Goal: Information Seeking & Learning: Learn about a topic

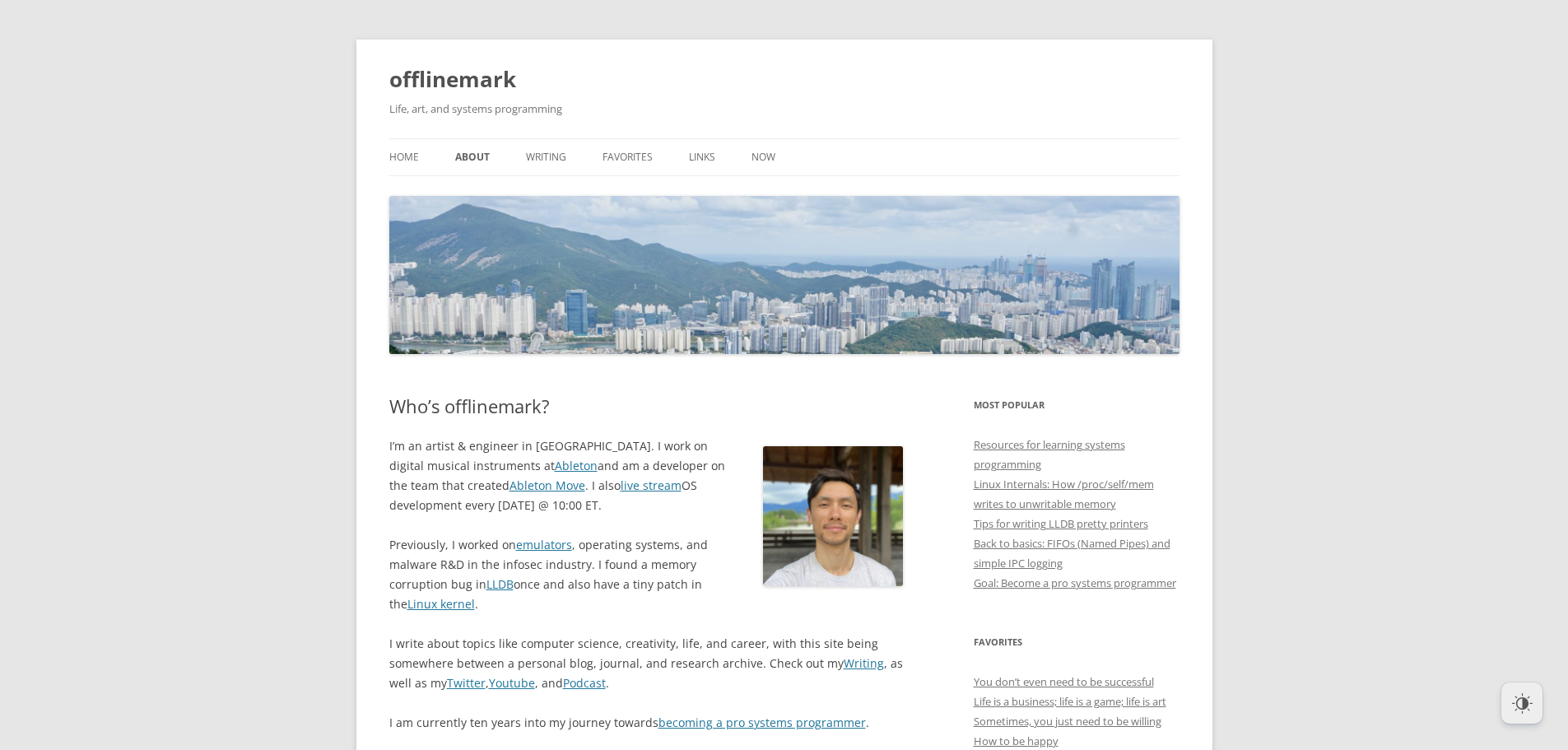
scroll to position [247, 0]
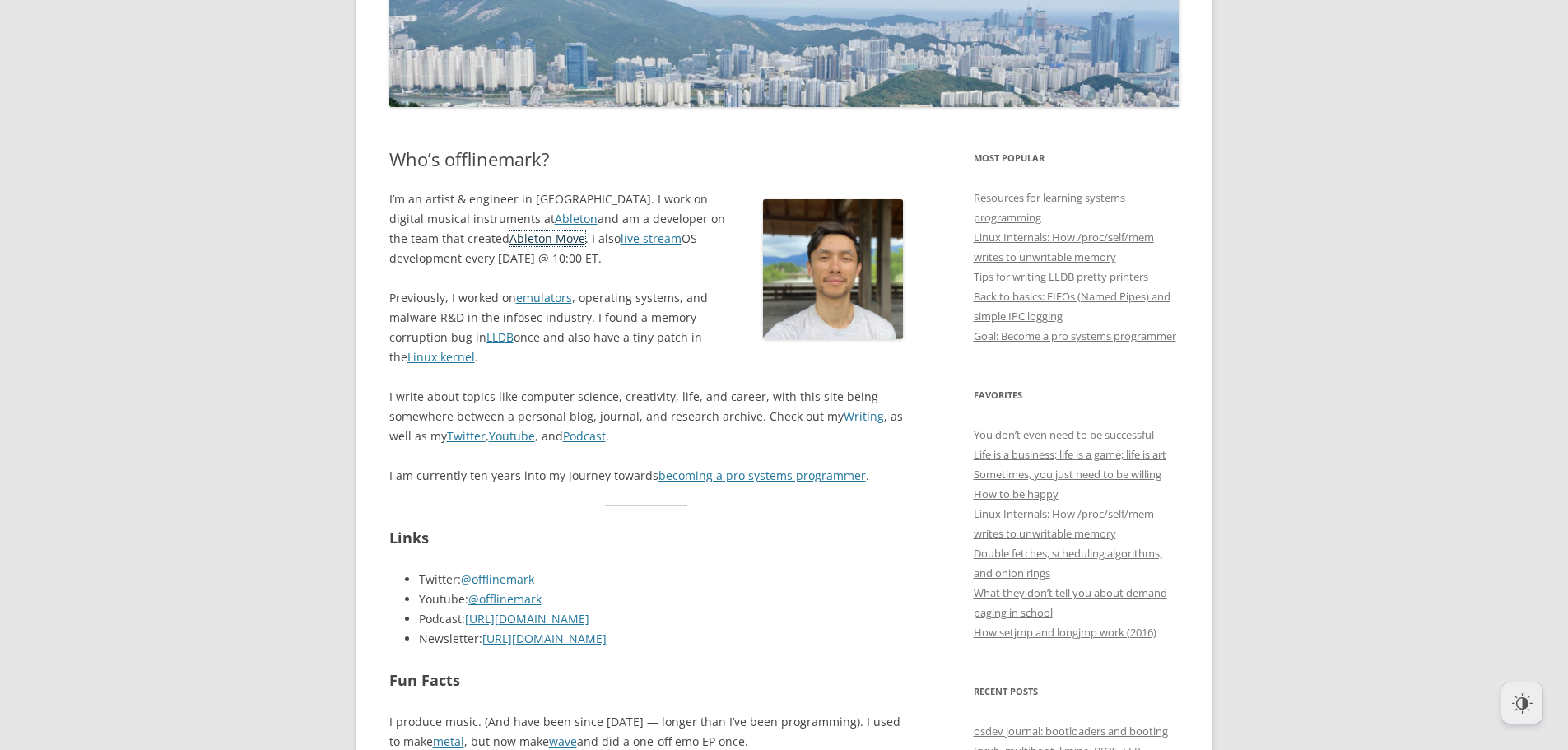
click at [509, 232] on link "Ableton Move" at bounding box center [547, 238] width 76 height 16
click at [533, 303] on link "emulators" at bounding box center [544, 297] width 56 height 16
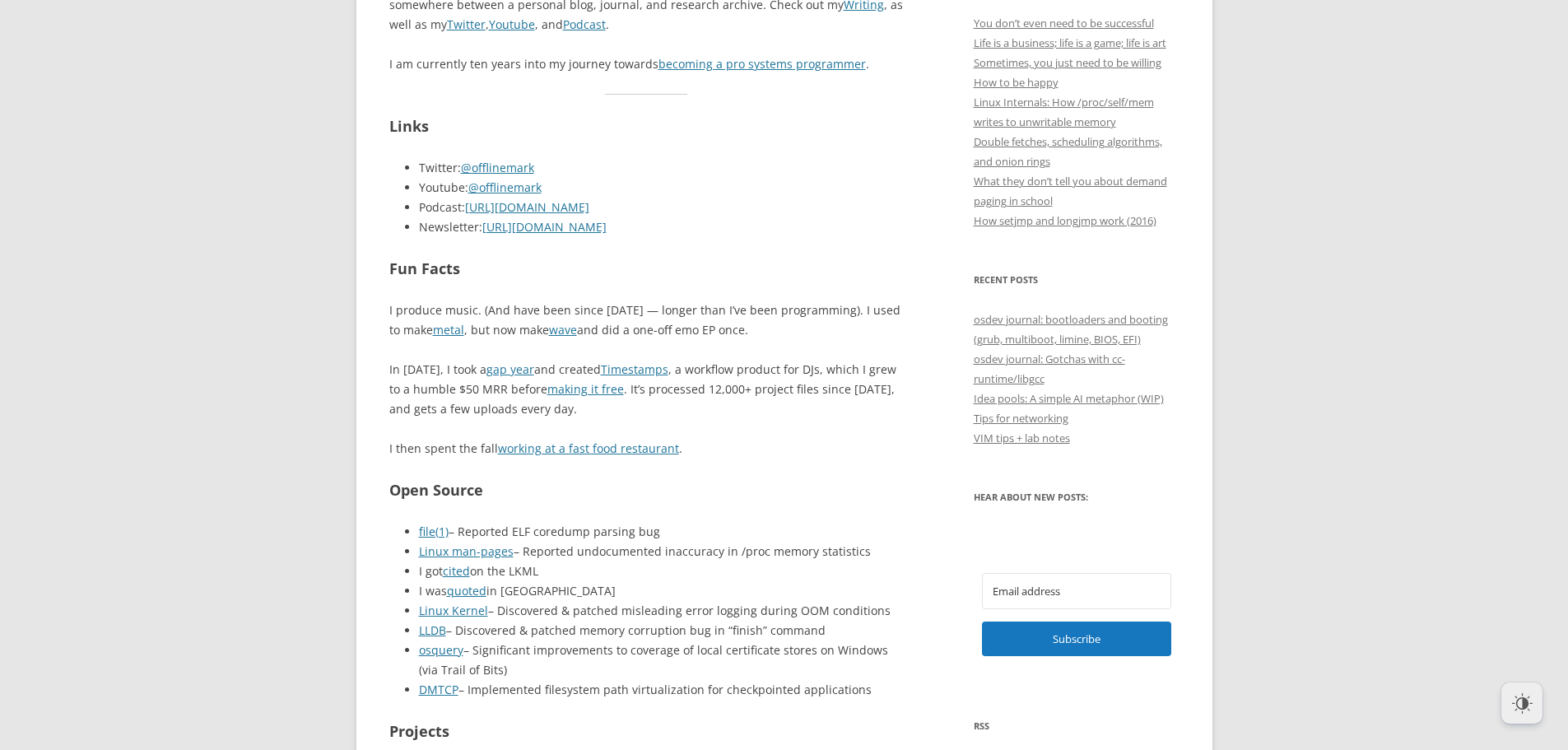
scroll to position [741, 0]
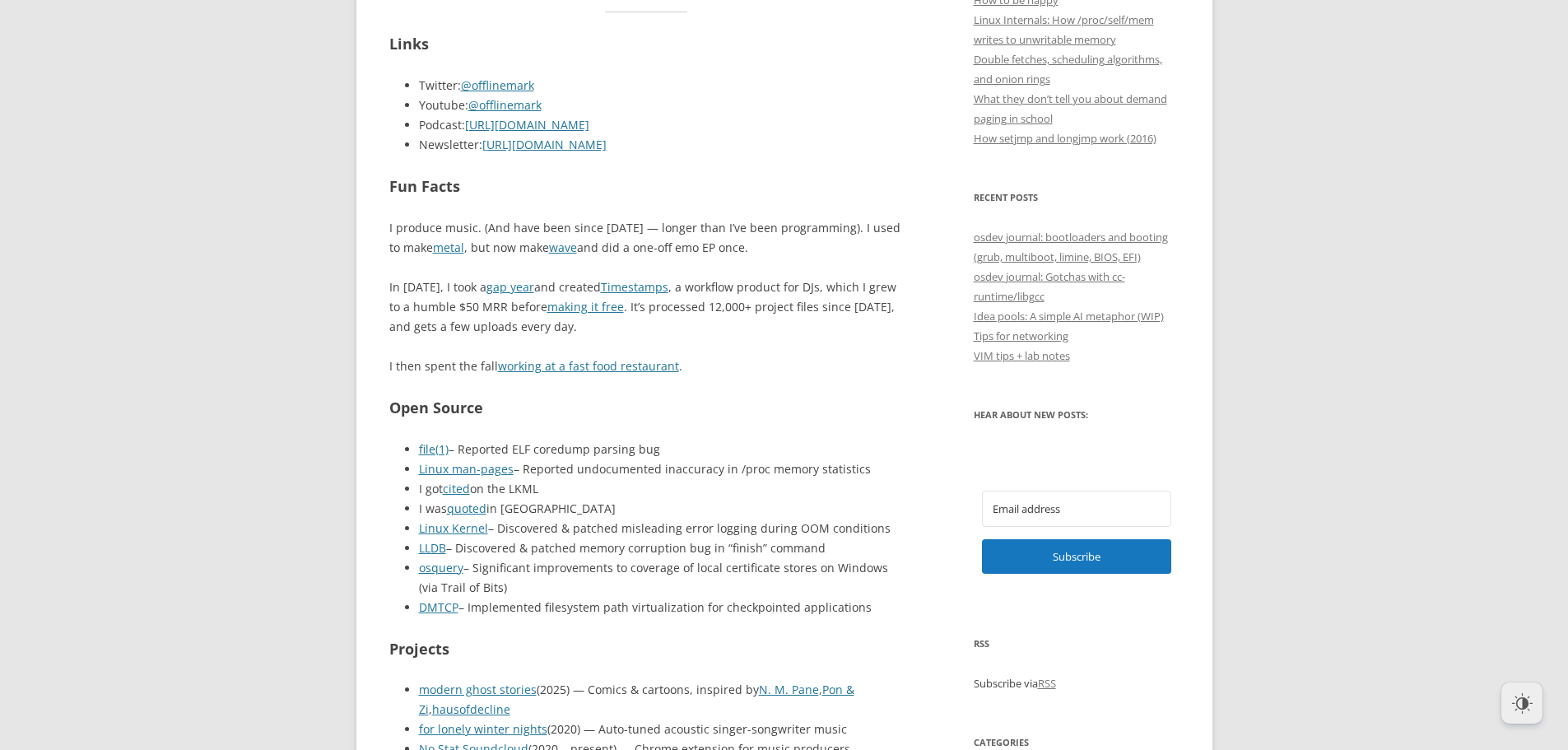
drag, startPoint x: 707, startPoint y: 548, endPoint x: 674, endPoint y: 471, distance: 83.8
click at [679, 484] on ul "file(1) – Reported ELF coredump parsing bug Linux man-pages – Reported undocume…" at bounding box center [646, 529] width 514 height 178
click at [674, 471] on li "Linux man-pages – Reported undocumented inaccuracy in /proc memory statistics" at bounding box center [661, 469] width 485 height 20
drag, startPoint x: 566, startPoint y: 520, endPoint x: 566, endPoint y: 511, distance: 9.0
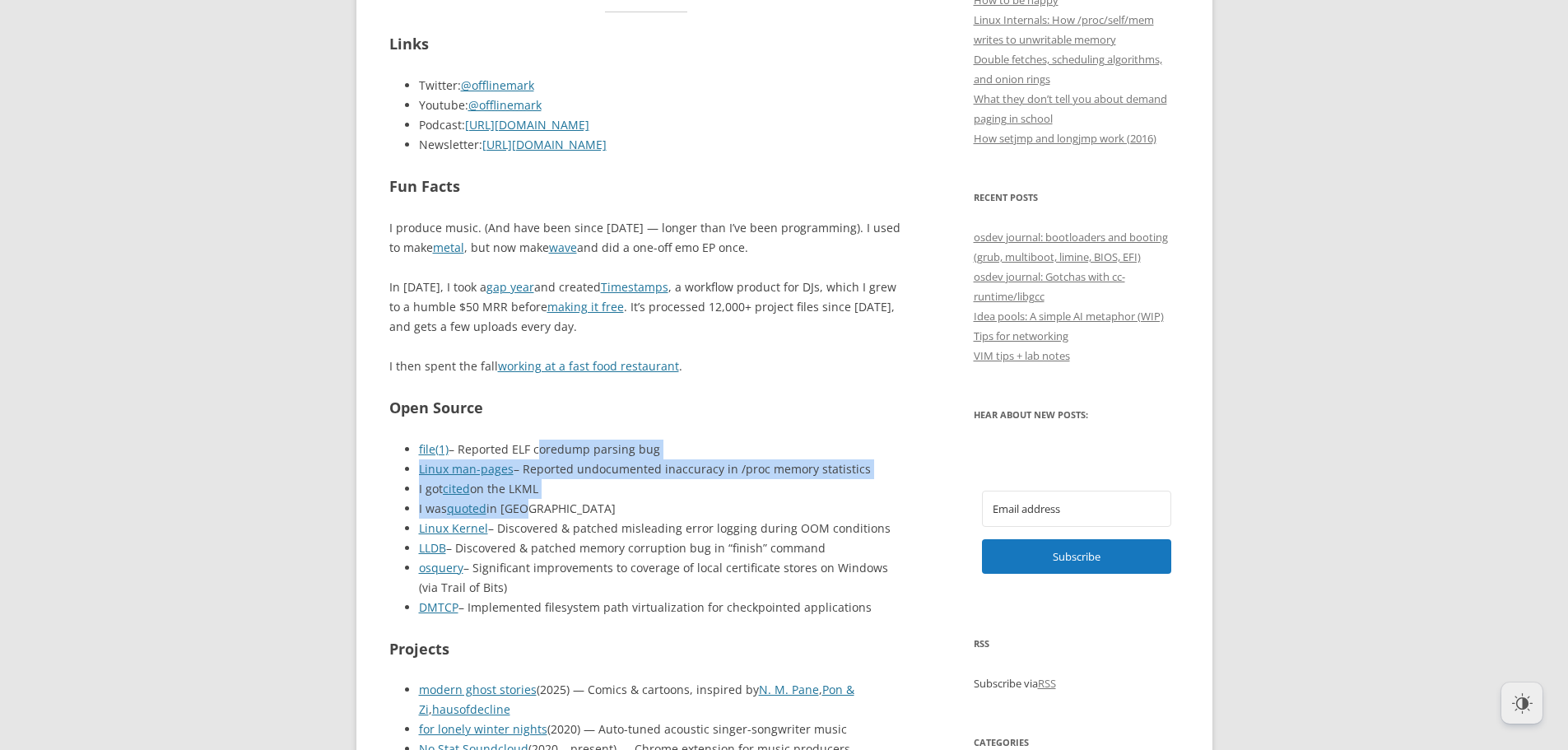
drag, startPoint x: 566, startPoint y: 511, endPoint x: 540, endPoint y: 526, distance: 30.0
click at [540, 525] on ul "file(1) – Reported ELF coredump parsing bug Linux man-pages – Reported undocume…" at bounding box center [646, 529] width 514 height 178
click at [541, 527] on li "Linux Kernel – Discovered & patched misleading error logging during OOM conditi…" at bounding box center [661, 529] width 485 height 20
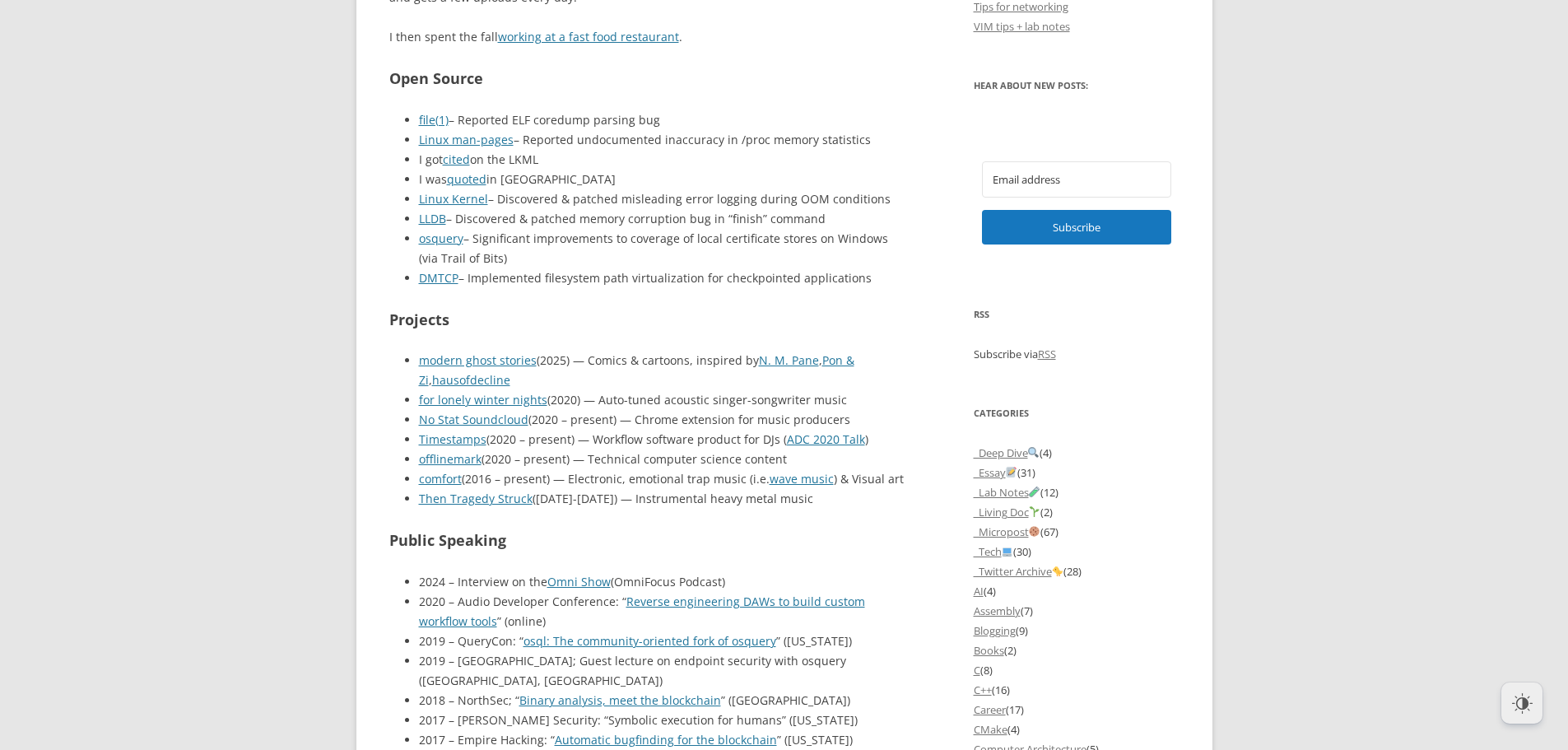
scroll to position [1317, 0]
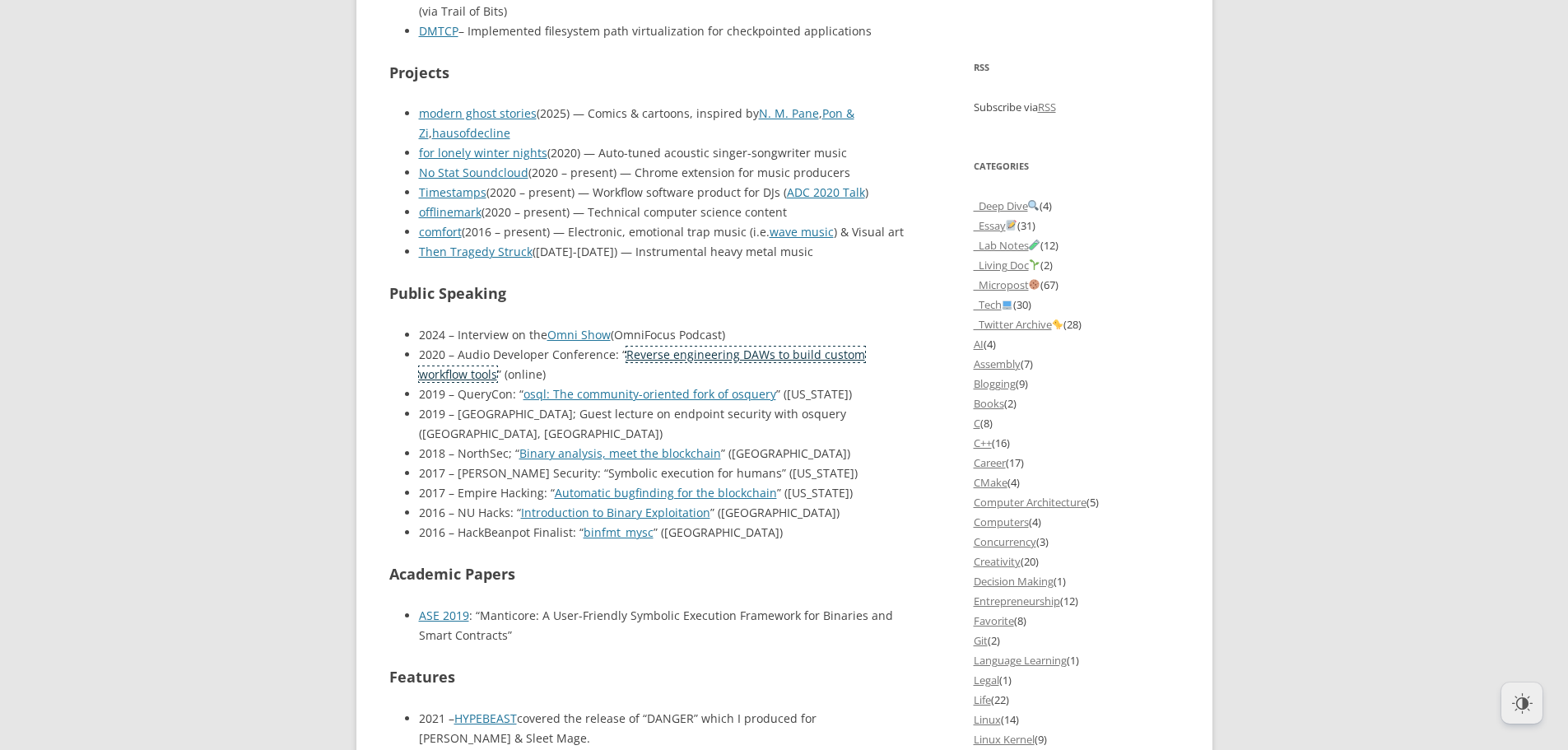
click at [474, 377] on link "Reverse engineering DAWs to build custom workflow tools" at bounding box center [642, 364] width 446 height 35
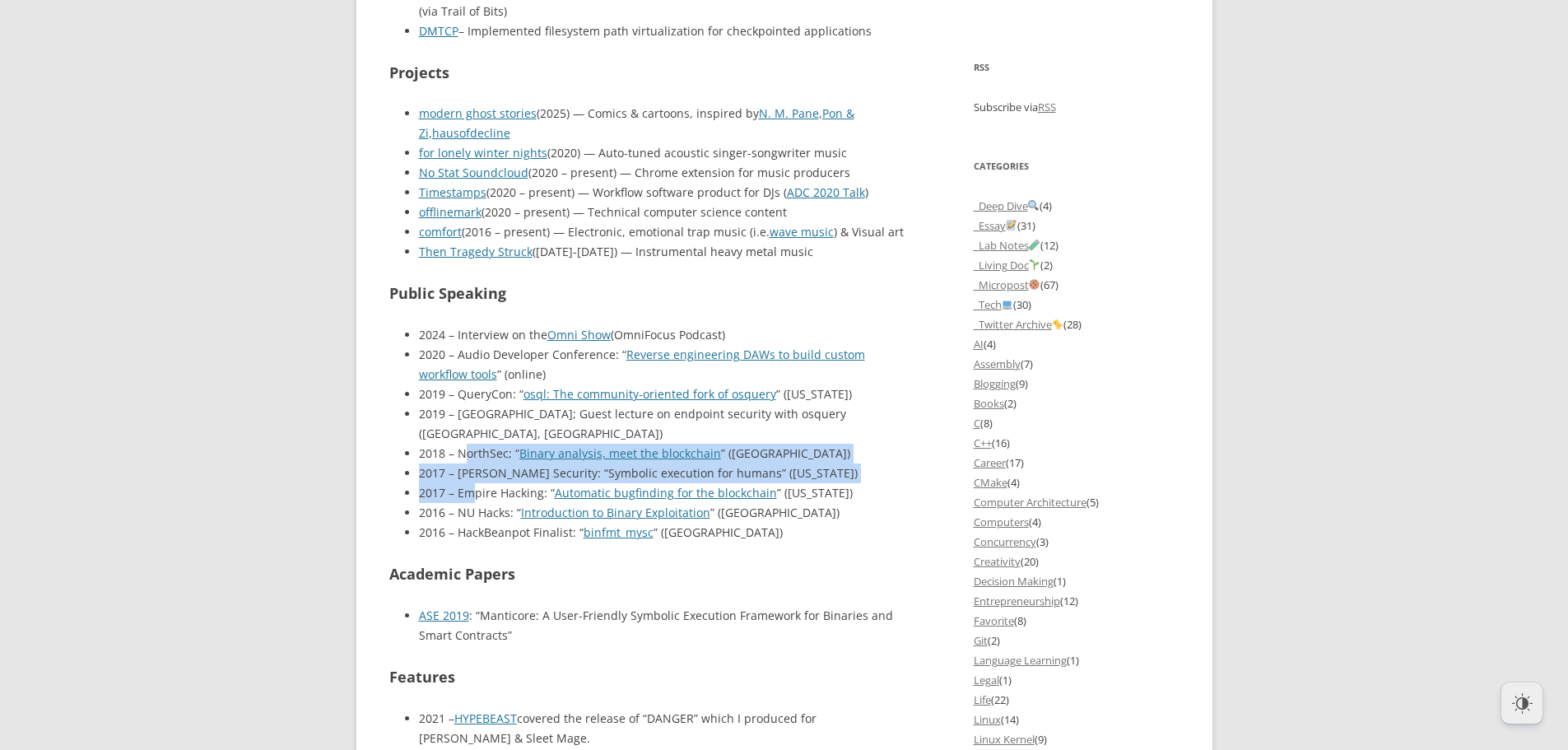
click at [480, 486] on ul "2024 – Interview on the Omni Show (OmniFocus Podcast) 2020 – Audio Developer Co…" at bounding box center [646, 434] width 514 height 217
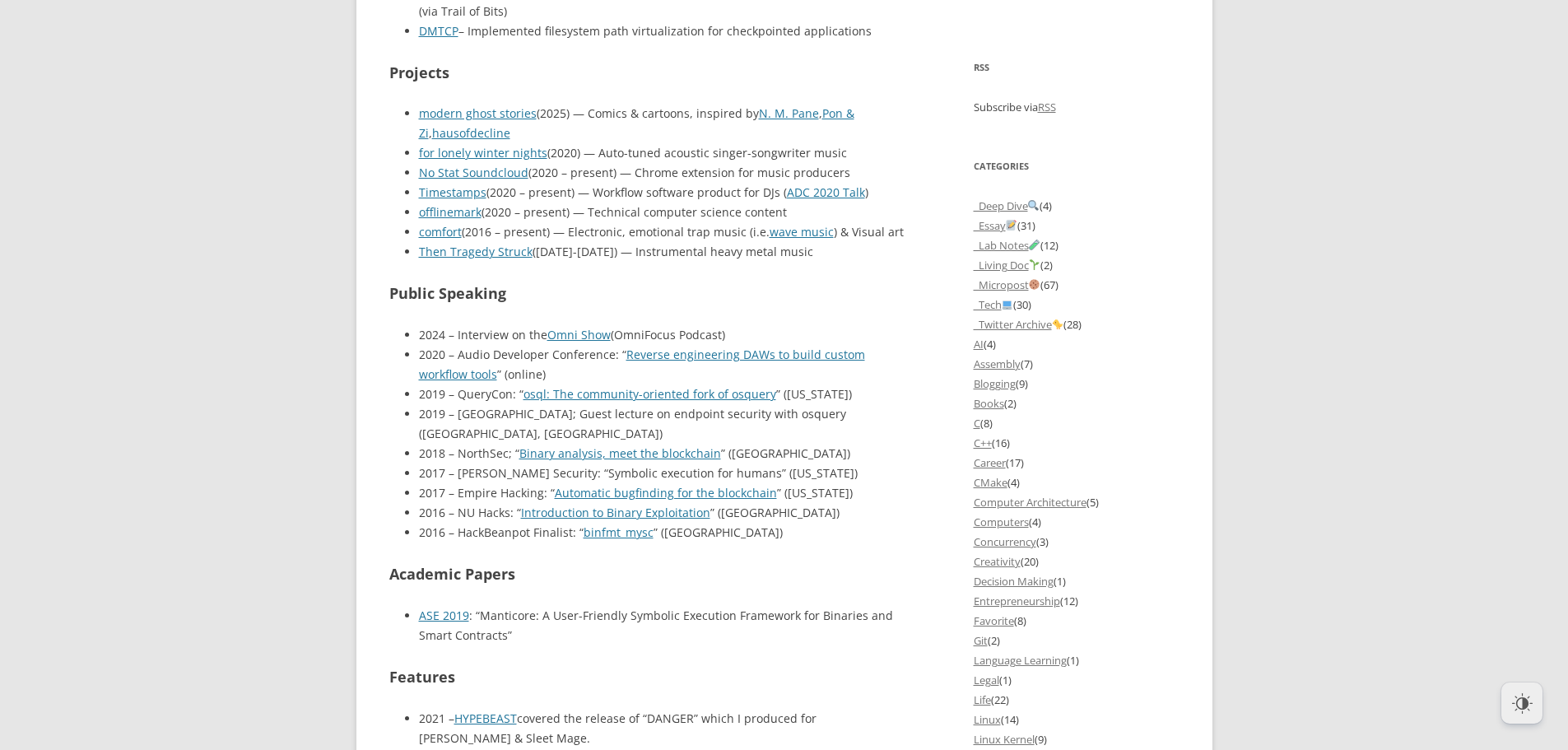
click at [482, 503] on li "2016 – NU Hacks: “ Introduction to Binary Exploitation ” ([GEOGRAPHIC_DATA])" at bounding box center [661, 513] width 485 height 20
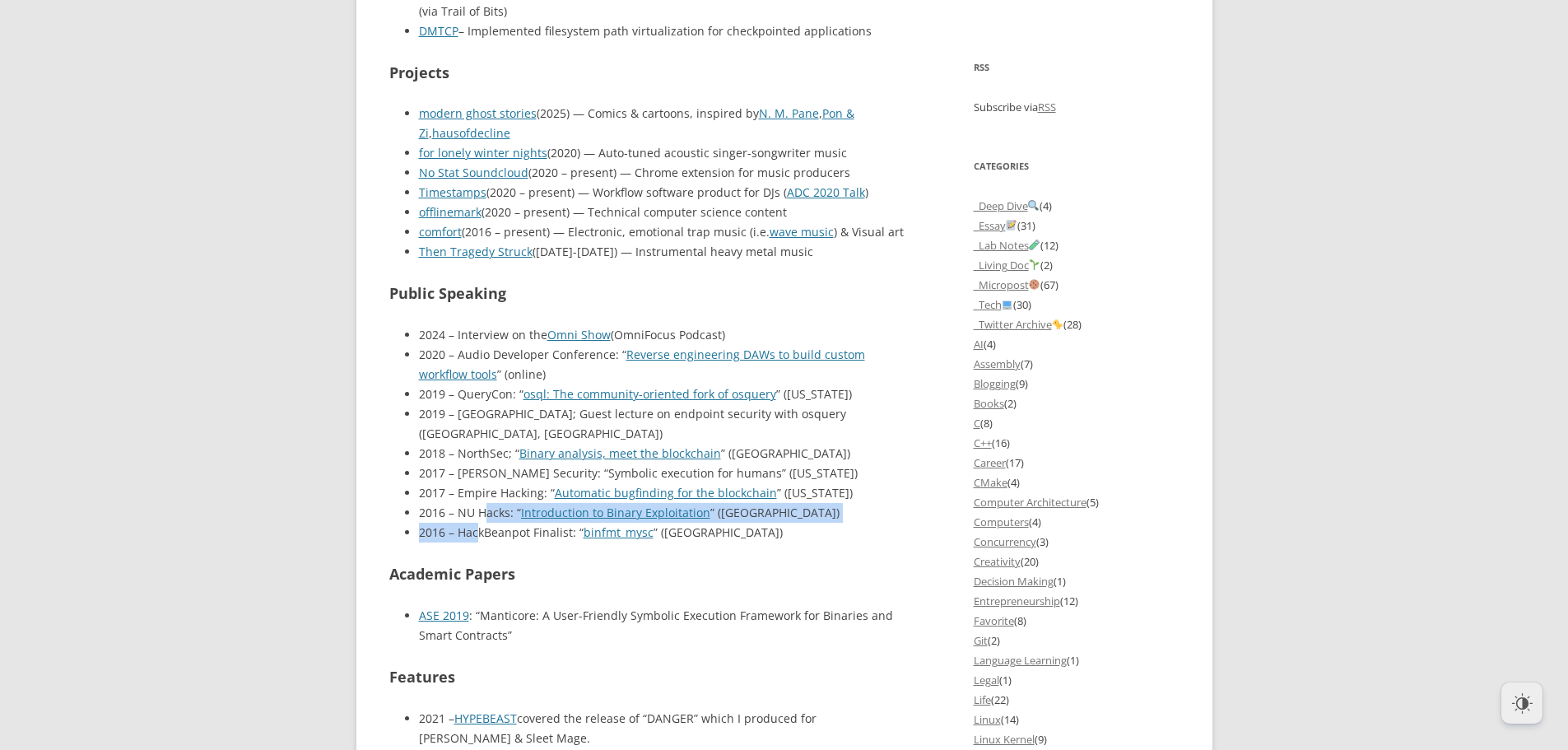
drag, startPoint x: 477, startPoint y: 517, endPoint x: 485, endPoint y: 477, distance: 40.8
click at [482, 488] on ul "2024 – Interview on the Omni Show (OmniFocus Podcast) 2020 – Audio Developer Co…" at bounding box center [646, 434] width 514 height 217
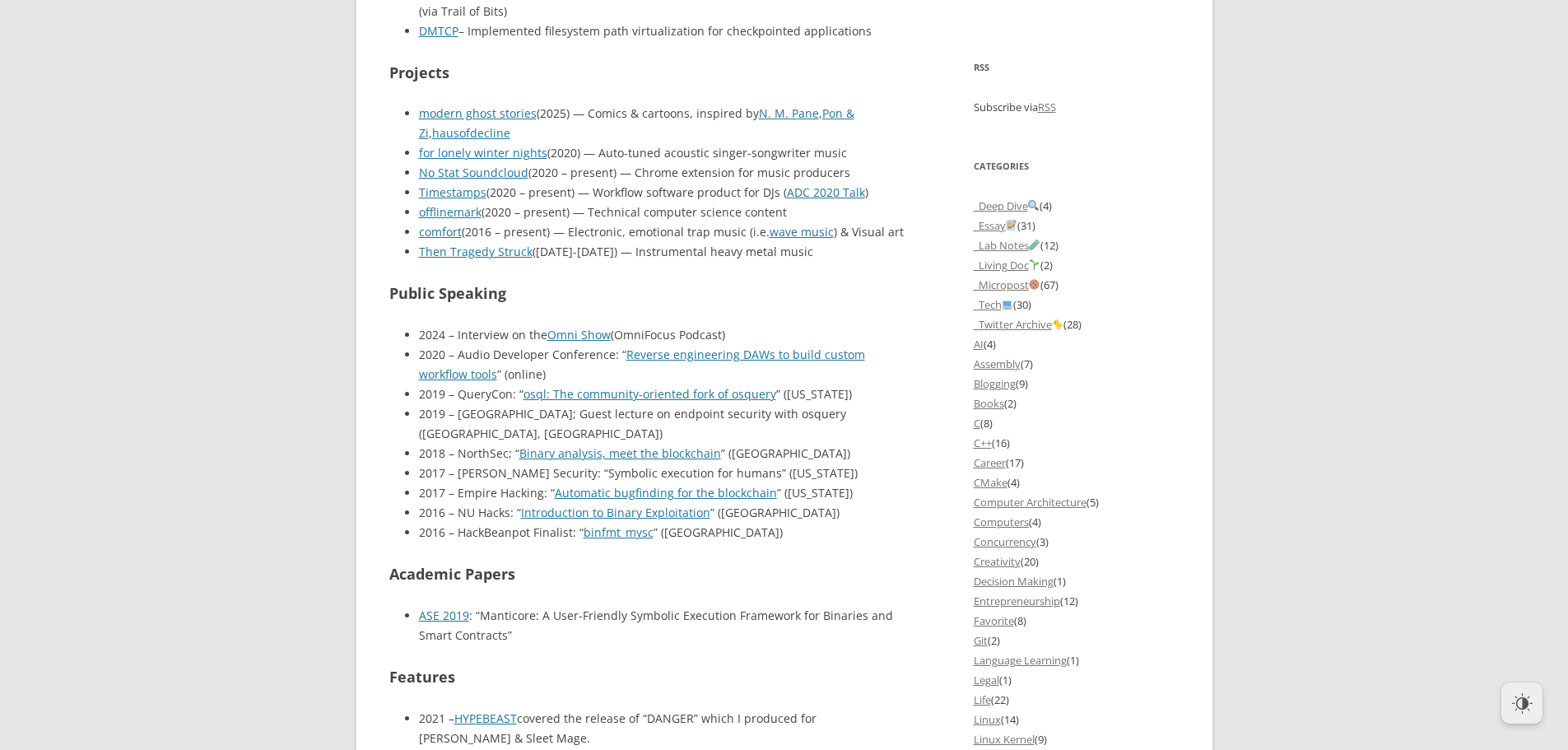
click at [486, 483] on li "2017 – Empire Hacking: “ Automatic bugfinding for the blockchain ” ([US_STATE])" at bounding box center [661, 493] width 485 height 20
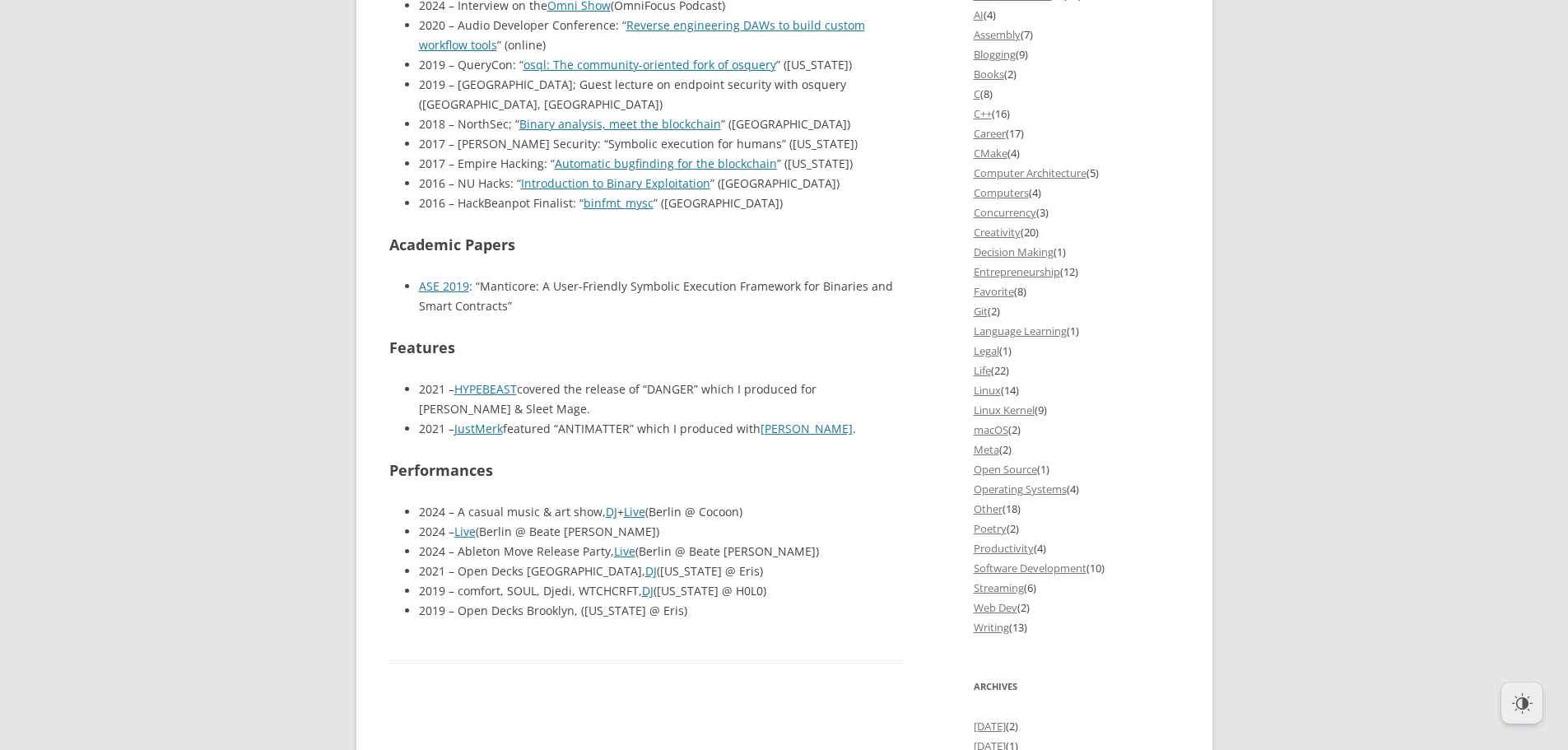
scroll to position [1728, 0]
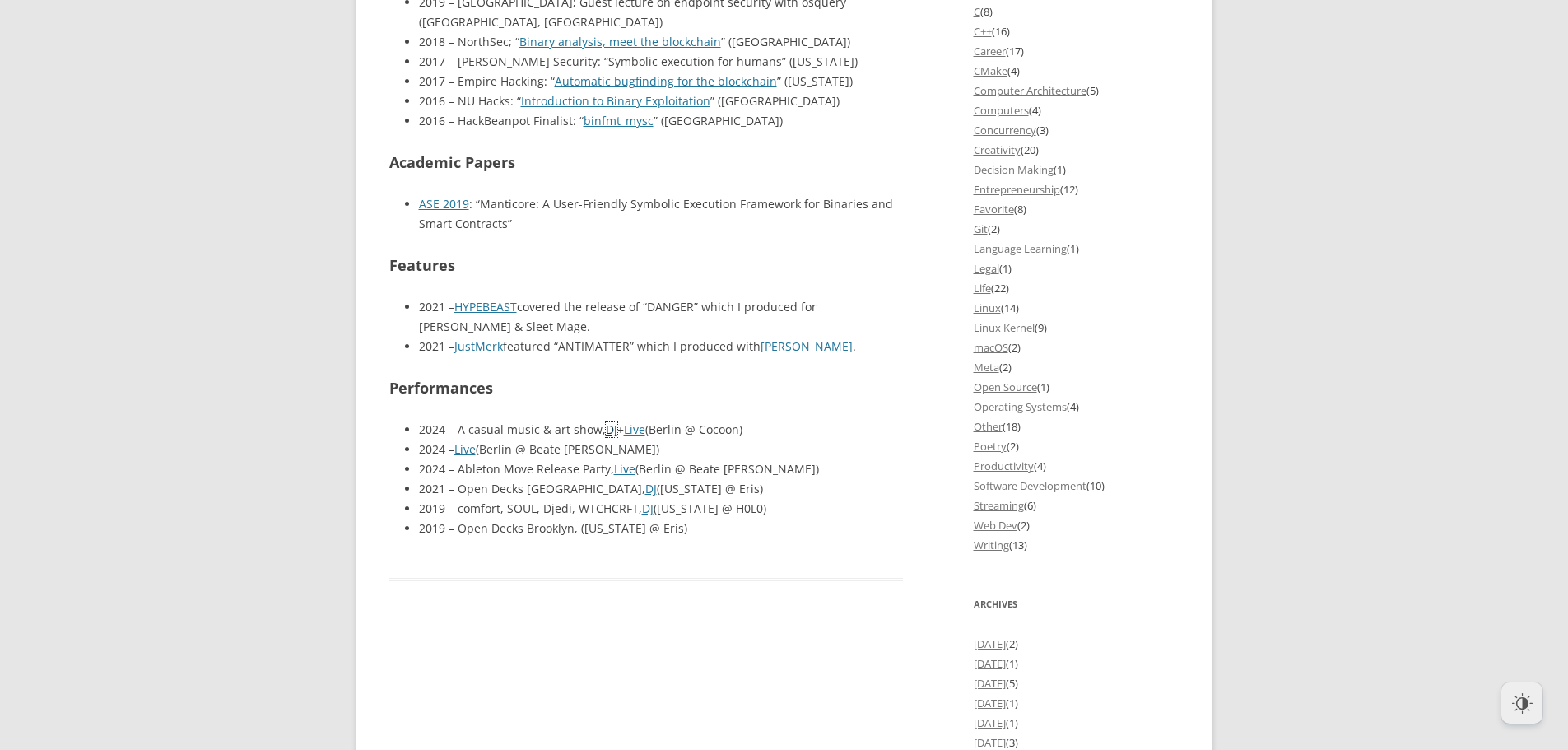
click at [610, 421] on link "DJ" at bounding box center [612, 429] width 12 height 16
click at [617, 461] on link "Live" at bounding box center [625, 468] width 22 height 16
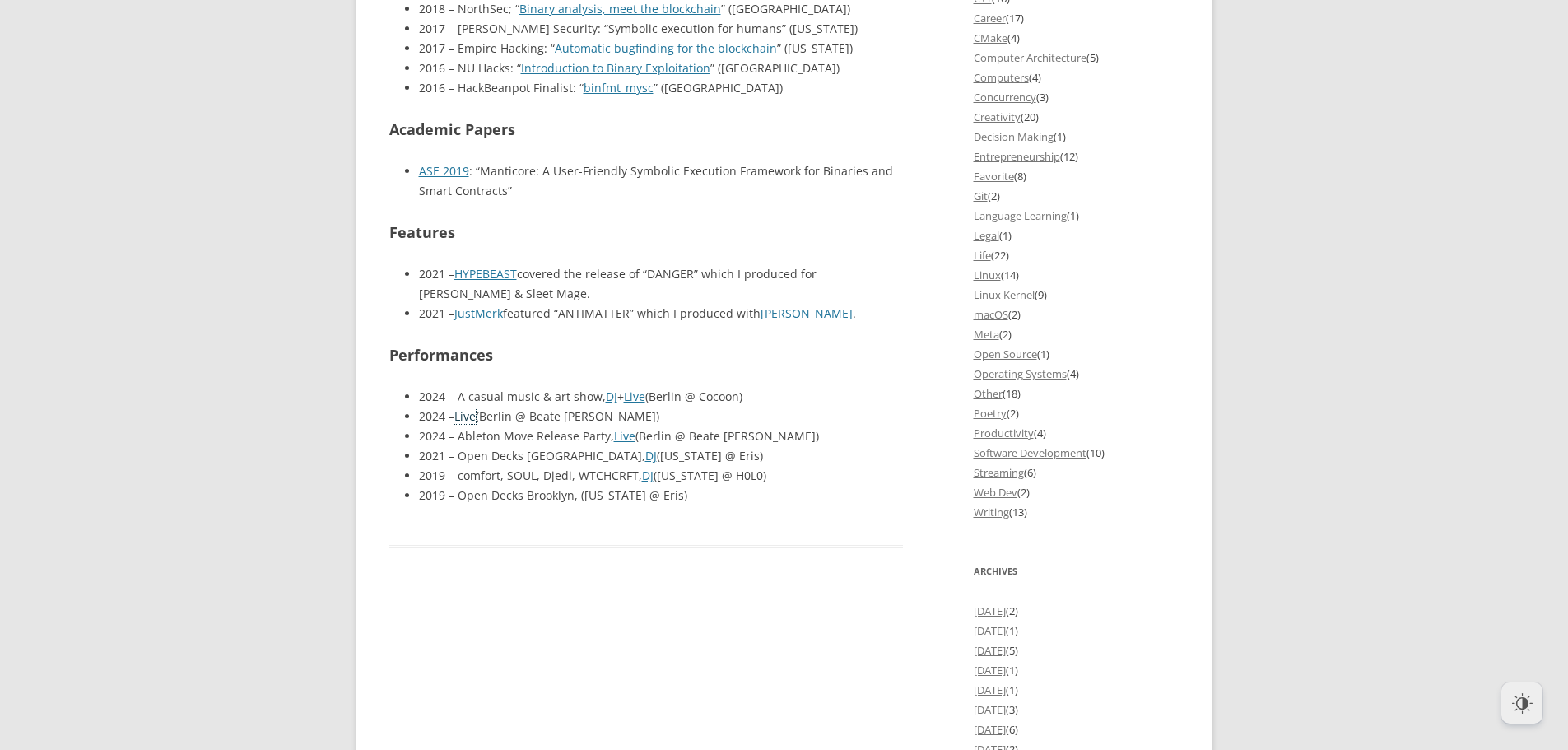
click at [459, 409] on link "Live" at bounding box center [466, 416] width 22 height 16
drag, startPoint x: 876, startPoint y: 503, endPoint x: 776, endPoint y: 413, distance: 134.5
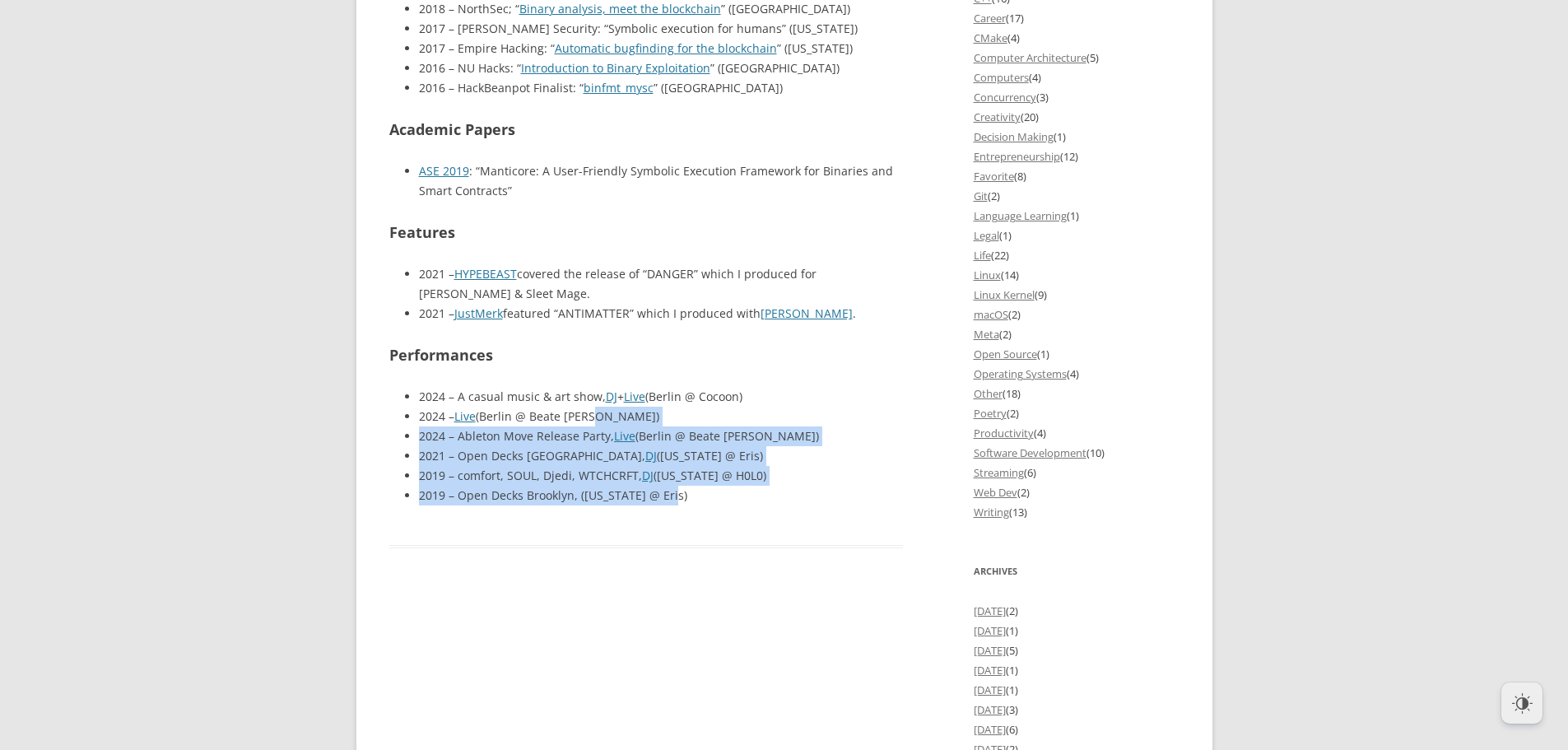
drag, startPoint x: 793, startPoint y: 472, endPoint x: 815, endPoint y: 534, distance: 65.8
